Goal: Information Seeking & Learning: Understand process/instructions

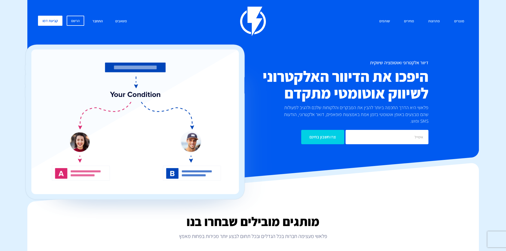
click at [95, 22] on link "התחבר" at bounding box center [97, 21] width 18 height 11
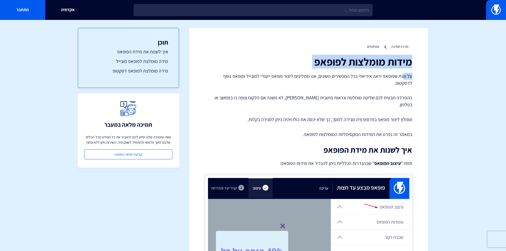
drag, startPoint x: 399, startPoint y: 61, endPoint x: 405, endPoint y: 70, distance: 10.2
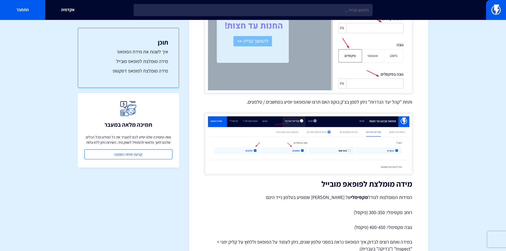
scroll to position [502, 0]
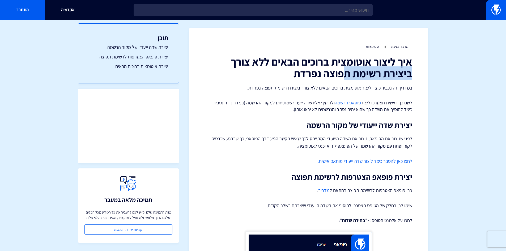
drag, startPoint x: 409, startPoint y: 64, endPoint x: 341, endPoint y: 71, distance: 68.6
click at [401, 74] on h1 "איך ליצור אוטומצית ברוכים הבאים ללא צורך ביצירת רשימת תפוצה נפרדת" at bounding box center [308, 67] width 207 height 23
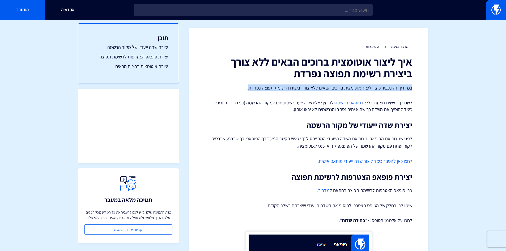
drag, startPoint x: 417, startPoint y: 88, endPoint x: 249, endPoint y: 89, distance: 167.2
click at [248, 89] on p "במדריך זה נסביר כיצד ליצור אוטומצית ברוכים הבאים ללא צורך ביצירת רשימת תפוצה נפ…" at bounding box center [308, 87] width 207 height 7
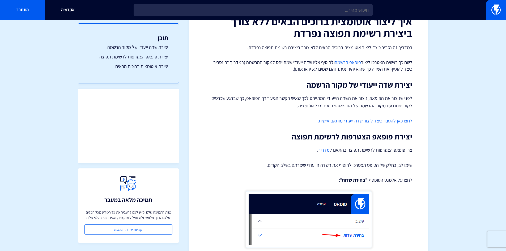
scroll to position [53, 0]
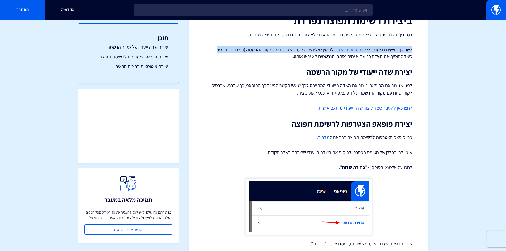
drag, startPoint x: 419, startPoint y: 50, endPoint x: 220, endPoint y: 45, distance: 199.1
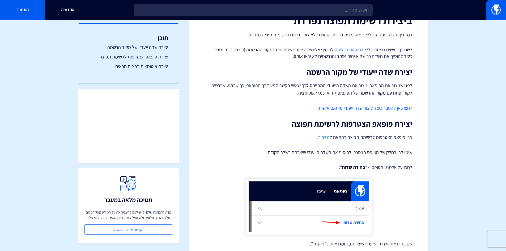
click at [287, 57] on p "לשם כך ראשית תצטרכו ליצור פופאפ הרשמה ולהוסיף אליו שדה ייעודי שמתייחס למקור ההר…" at bounding box center [308, 53] width 207 height 14
drag, startPoint x: 405, startPoint y: 58, endPoint x: 373, endPoint y: 74, distance: 35.5
click at [338, 57] on p "לשם כך ראשית תצטרכו ליצור פופאפ הרשמה ולהוסיף אליו שדה ייעודי שמתייחס למקור ההר…" at bounding box center [308, 53] width 207 height 14
drag, startPoint x: 423, startPoint y: 78, endPoint x: 355, endPoint y: 84, distance: 68.5
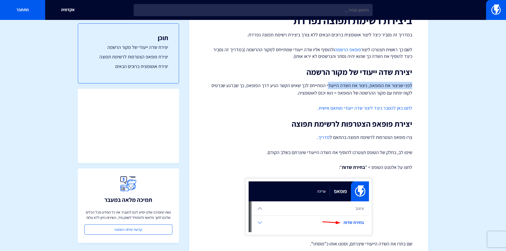
click at [398, 89] on p "לפני שניצור את הפופאפ, ניצור את השדה הייעודי המתייחס לכך שאיש הקשר הגיע דרך הפו…" at bounding box center [308, 89] width 207 height 15
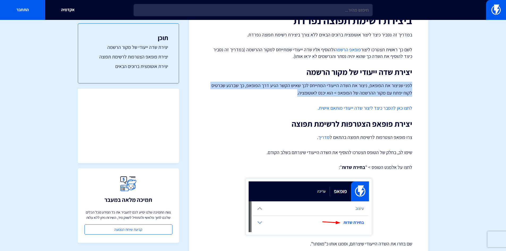
drag, startPoint x: 415, startPoint y: 89, endPoint x: 356, endPoint y: 101, distance: 60.7
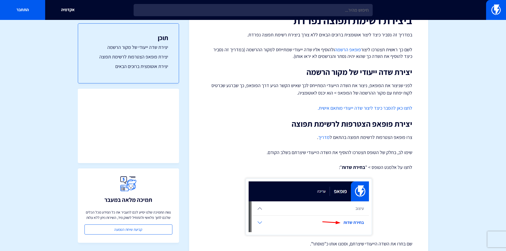
drag, startPoint x: 464, startPoint y: 109, endPoint x: 456, endPoint y: 105, distance: 8.2
drag, startPoint x: 438, startPoint y: 102, endPoint x: 295, endPoint y: 102, distance: 143.3
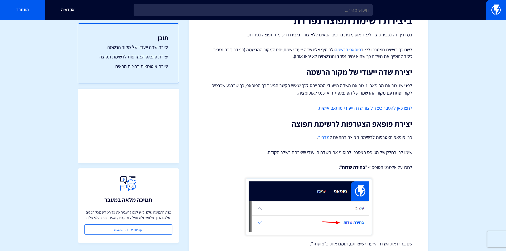
drag, startPoint x: 384, startPoint y: 122, endPoint x: 308, endPoint y: 130, distance: 76.3
drag, startPoint x: 408, startPoint y: 139, endPoint x: 269, endPoint y: 143, distance: 138.9
click at [260, 139] on p "צרו פופאפ הצטרפות לרשימת תפוצה בהתאם ל מדריך ." at bounding box center [308, 137] width 207 height 7
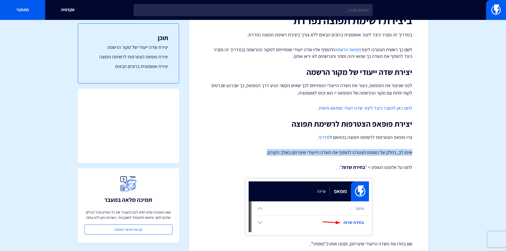
drag, startPoint x: 435, startPoint y: 147, endPoint x: 238, endPoint y: 155, distance: 196.8
click at [253, 138] on p "צרו פופאפ הצטרפות לרשימת תפוצה בהתאם ל מדריך ." at bounding box center [308, 137] width 207 height 7
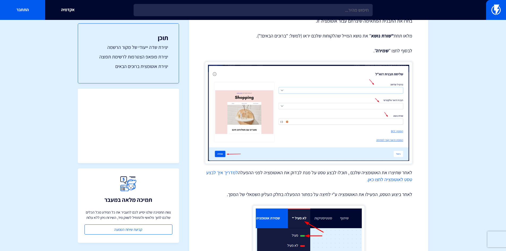
scroll to position [1962, 0]
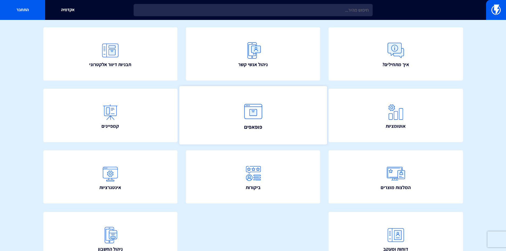
scroll to position [38, 0]
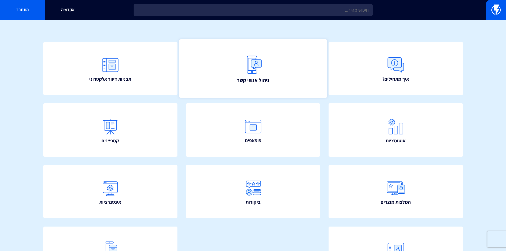
click at [237, 78] on span "ניהול אנשי קשר" at bounding box center [252, 79] width 32 height 7
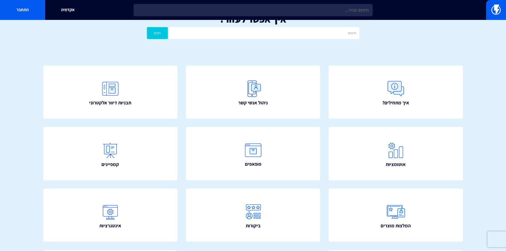
scroll to position [0, 0]
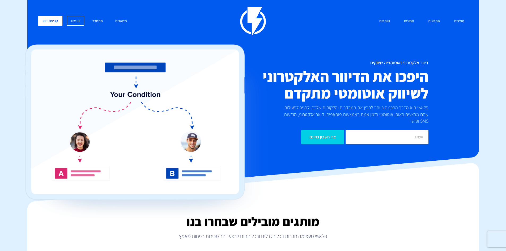
click at [95, 23] on link "התחבר" at bounding box center [97, 21] width 18 height 11
